Goal: Task Accomplishment & Management: Complete application form

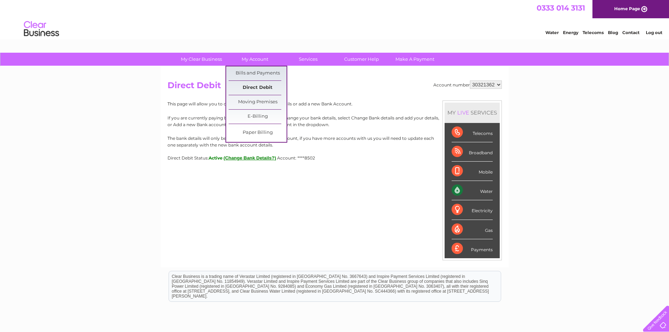
click at [250, 86] on link "Direct Debit" at bounding box center [257, 88] width 58 height 14
click at [264, 87] on link "Direct Debit" at bounding box center [257, 88] width 58 height 14
click at [259, 104] on link "Moving Premises" at bounding box center [257, 102] width 58 height 14
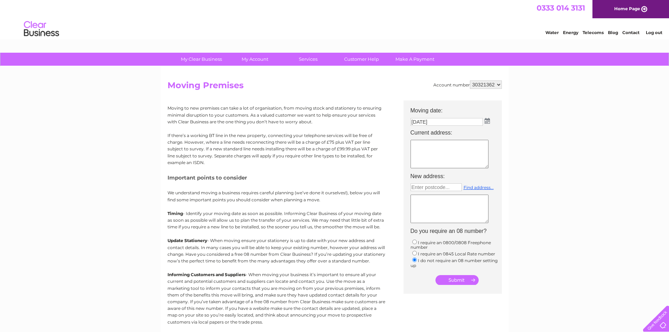
click at [447, 155] on textarea at bounding box center [449, 154] width 78 height 28
click at [447, 204] on textarea at bounding box center [449, 208] width 78 height 28
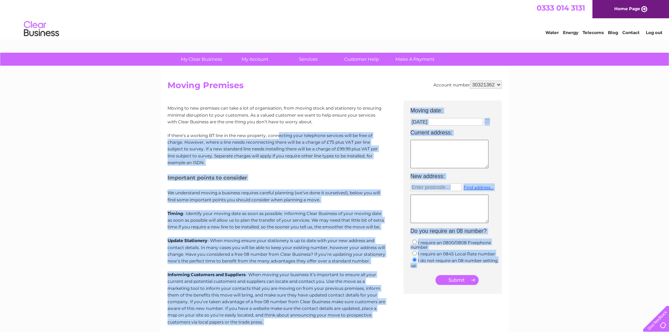
drag, startPoint x: 160, startPoint y: 113, endPoint x: 232, endPoint y: 131, distance: 74.9
click at [232, 131] on div "My Clear Business Login Details My Details My Preferences Link Account My Accou…" at bounding box center [334, 258] width 669 height 411
click at [299, 144] on p "If there’s a working BT line in the new property, connecting your telephone ser…" at bounding box center [276, 149] width 218 height 34
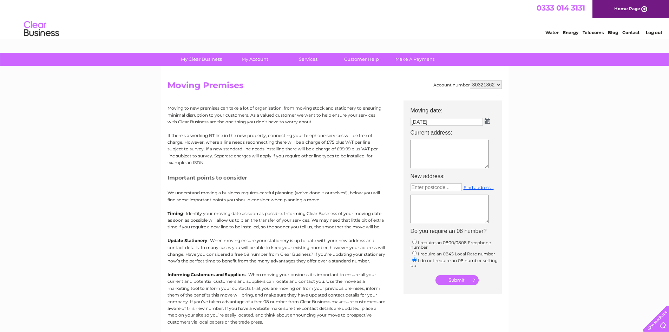
click at [486, 84] on select "30311725 30321362" at bounding box center [486, 84] width 32 height 8
click at [493, 119] on td "29/09/2025" at bounding box center [456, 121] width 98 height 11
click at [487, 119] on img at bounding box center [486, 121] width 5 height 6
click at [487, 119] on img at bounding box center [487, 121] width 5 height 6
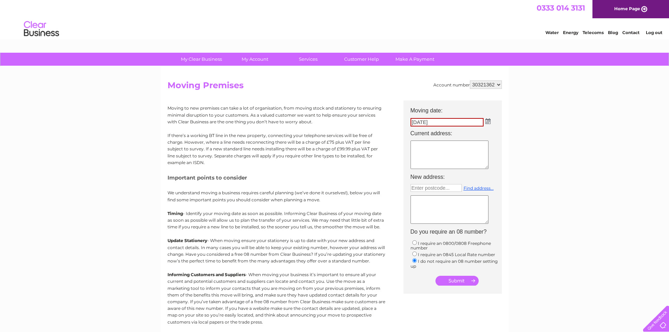
click at [451, 148] on textarea at bounding box center [449, 154] width 78 height 28
click at [417, 212] on textarea at bounding box center [449, 209] width 78 height 28
click at [421, 149] on textarea at bounding box center [449, 154] width 78 height 28
click at [418, 204] on textarea at bounding box center [449, 209] width 78 height 28
click at [419, 189] on input "text" at bounding box center [435, 188] width 51 height 8
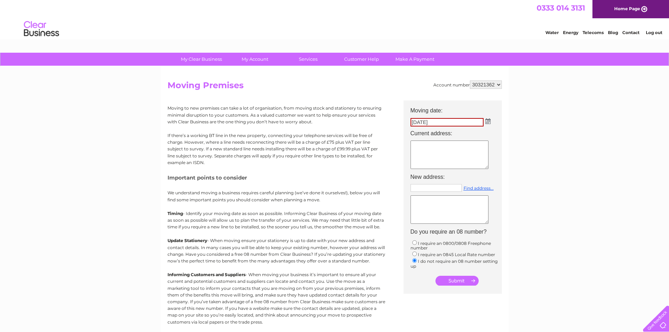
type input "Enter postcode..."
click at [290, 179] on h5 "Important points to consider" at bounding box center [276, 177] width 218 height 6
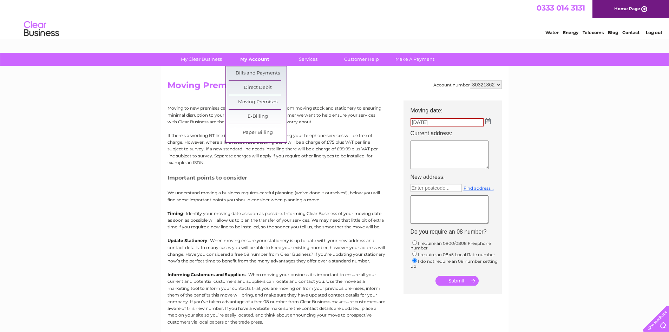
click at [248, 65] on link "My Account" at bounding box center [255, 59] width 58 height 13
click at [251, 74] on link "Bills and Payments" at bounding box center [257, 73] width 58 height 14
